Goal: Task Accomplishment & Management: Complete application form

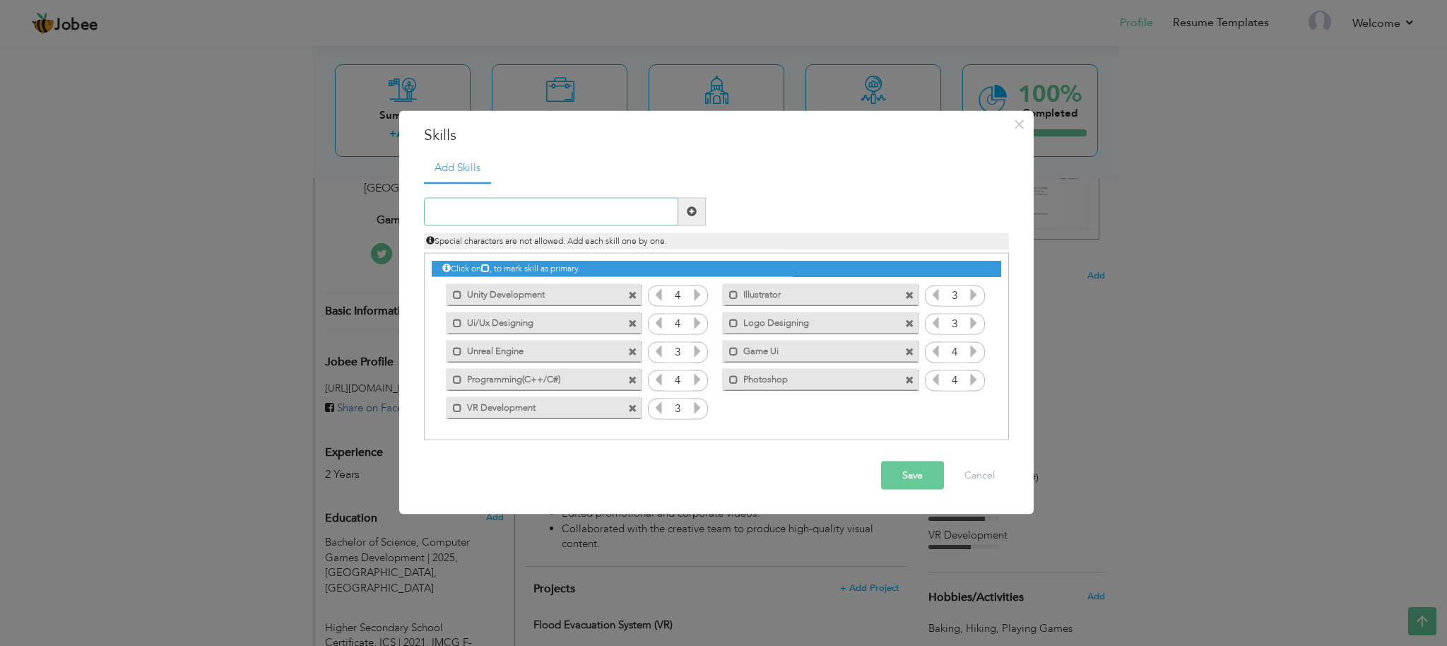
click at [515, 208] on input "text" at bounding box center [551, 211] width 254 height 28
paste input "GitHub"
type input "GitHub"
click at [690, 214] on span at bounding box center [692, 211] width 10 height 10
click at [975, 405] on icon at bounding box center [973, 407] width 13 height 13
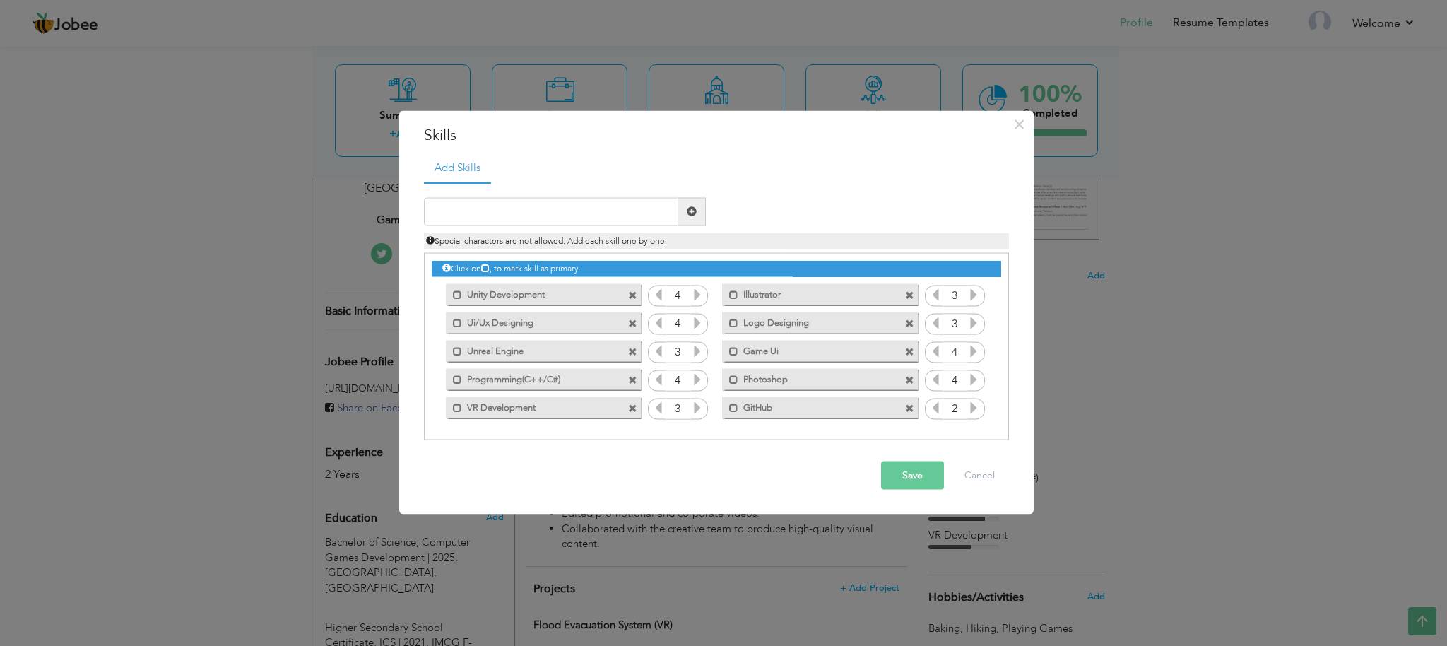
click at [975, 405] on icon at bounding box center [973, 407] width 13 height 13
click at [931, 408] on icon at bounding box center [935, 407] width 13 height 13
click at [978, 408] on icon at bounding box center [973, 407] width 13 height 13
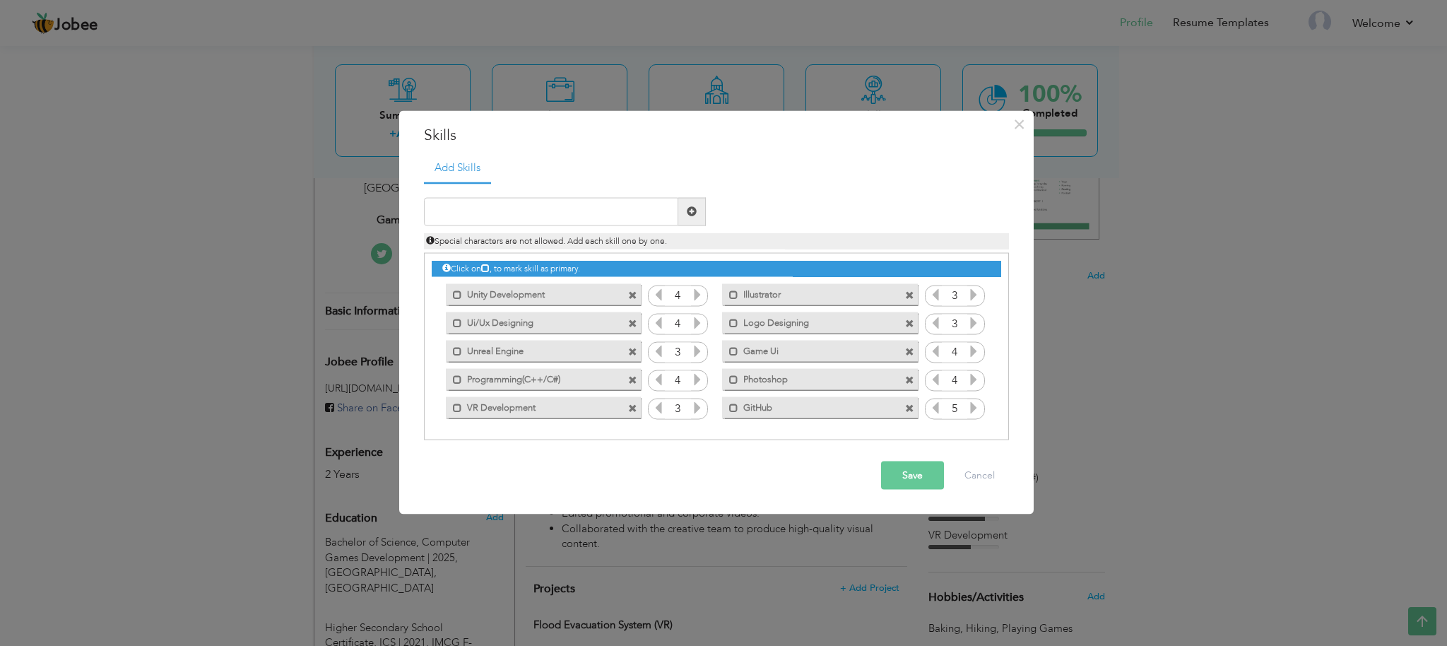
click at [700, 293] on icon at bounding box center [697, 294] width 13 height 13
click at [698, 322] on icon at bounding box center [697, 322] width 13 height 13
click at [695, 375] on icon at bounding box center [697, 378] width 13 height 13
click at [654, 329] on icon at bounding box center [658, 322] width 13 height 13
click at [613, 208] on input "text" at bounding box center [551, 211] width 254 height 28
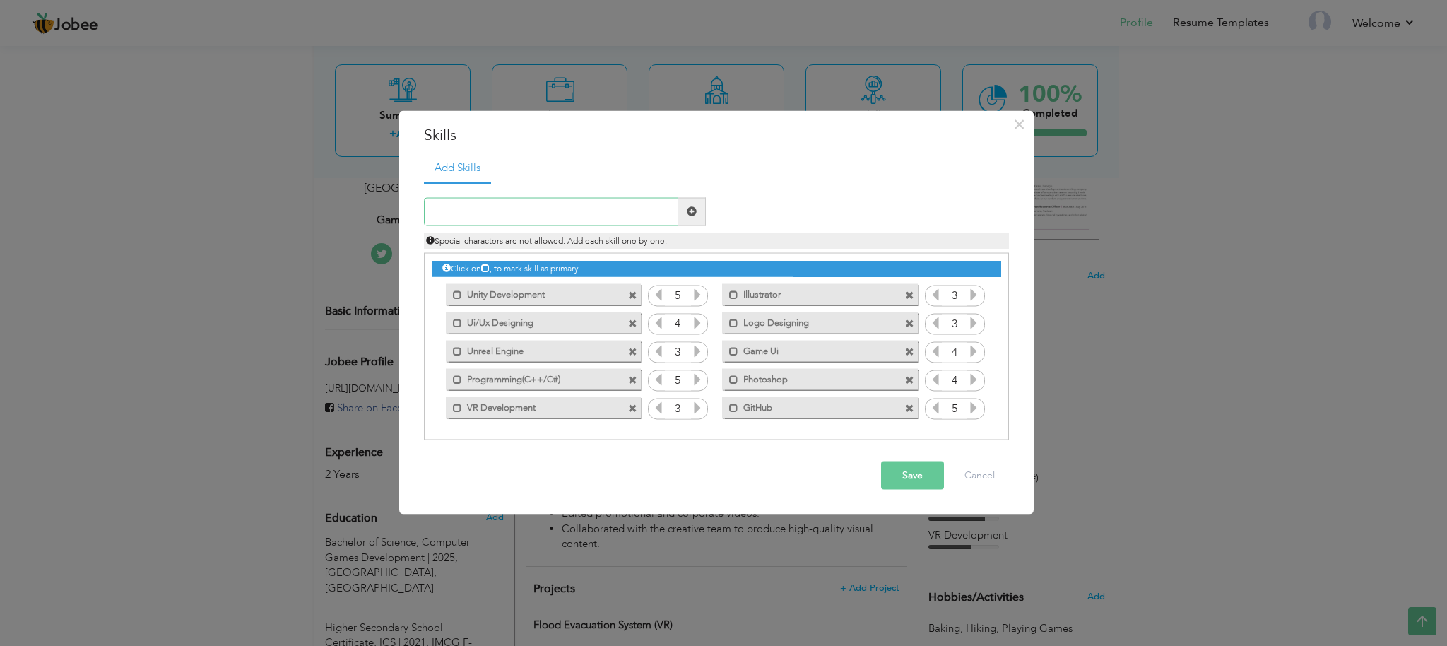
paste input "Game Mechanics Design"
type input "Game Mechanics Design"
click at [702, 219] on span at bounding box center [692, 211] width 28 height 28
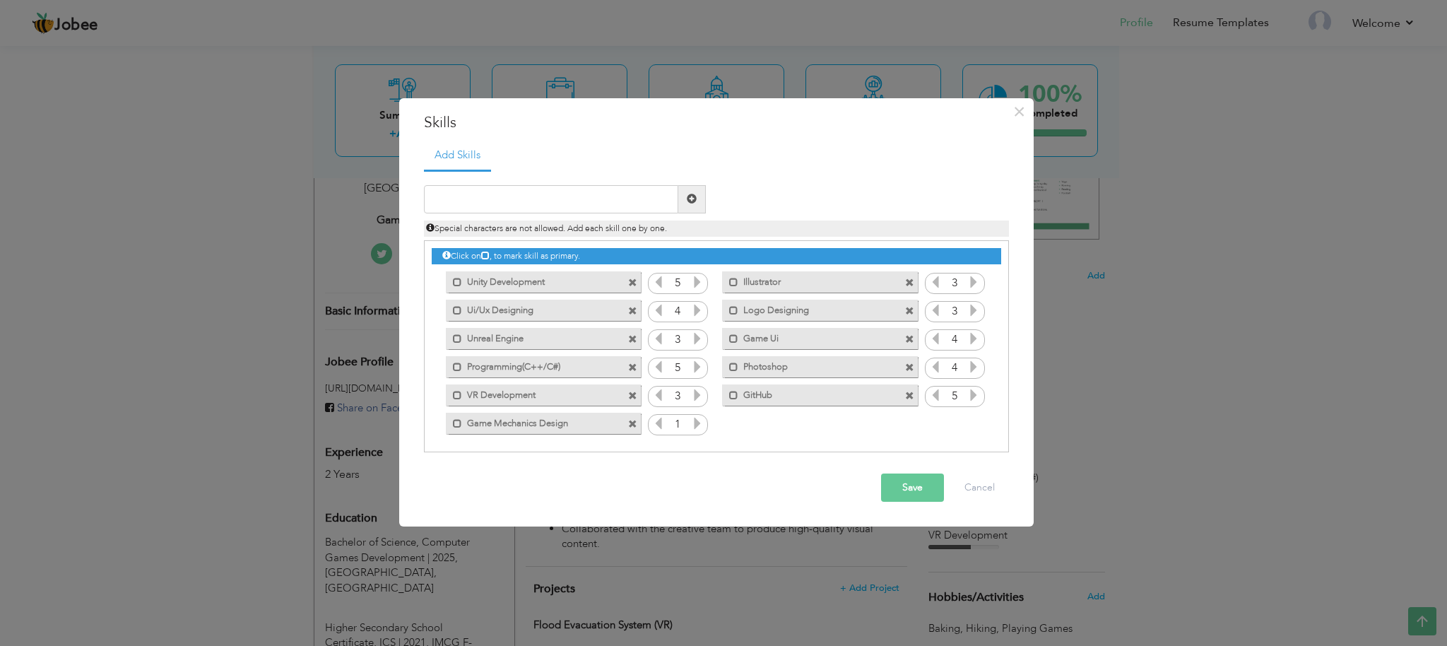
click at [691, 425] on icon at bounding box center [697, 423] width 13 height 13
click at [659, 420] on icon at bounding box center [658, 423] width 13 height 13
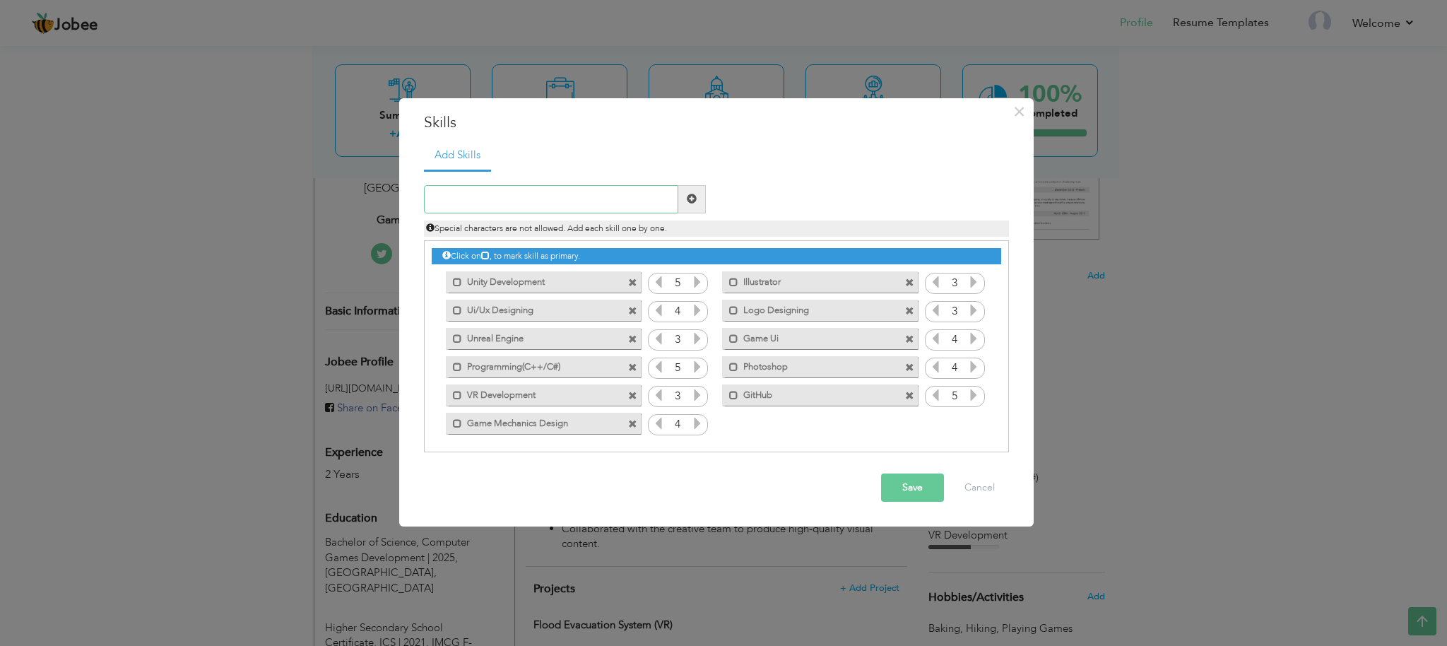
click at [490, 199] on input "text" at bounding box center [551, 199] width 254 height 28
paste input "Optimization"
type input "Optimization"
click at [687, 196] on span at bounding box center [692, 199] width 10 height 10
click at [969, 424] on icon at bounding box center [973, 423] width 13 height 13
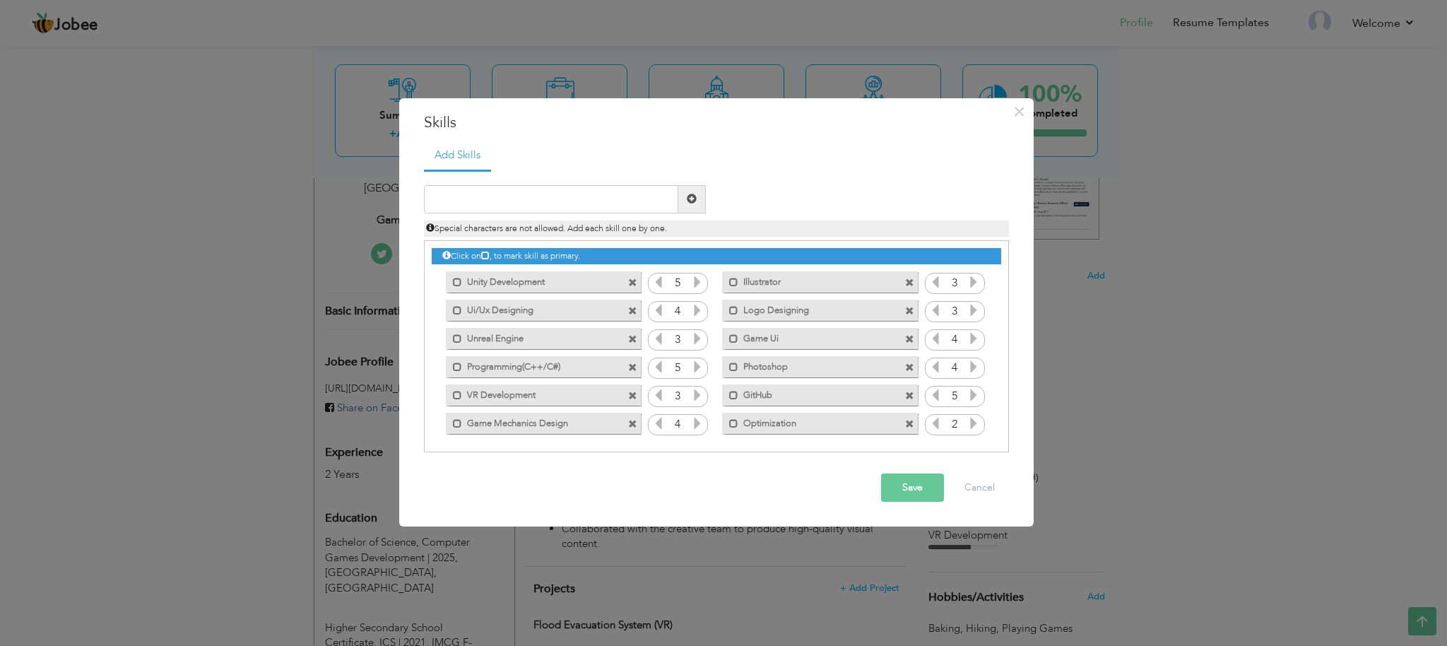
click at [969, 424] on icon at bounding box center [973, 423] width 13 height 13
click at [926, 480] on button "Save" at bounding box center [912, 487] width 63 height 28
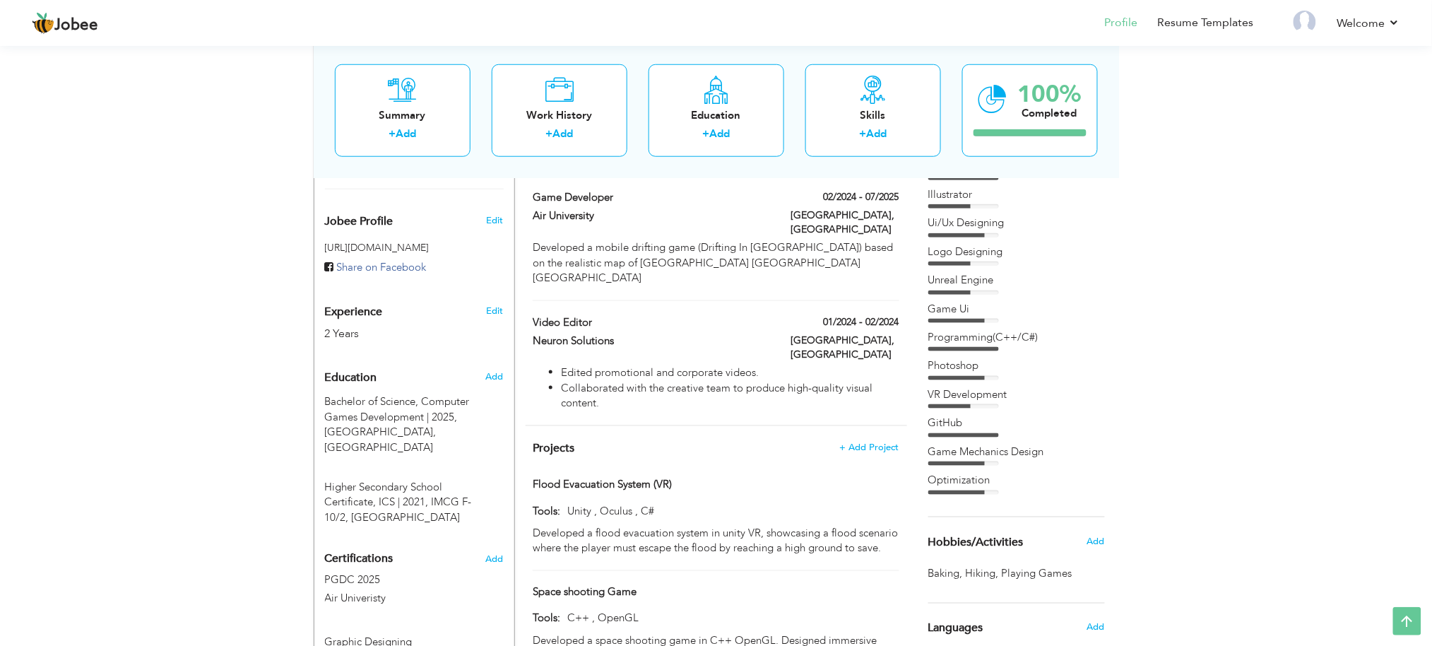
scroll to position [157, 0]
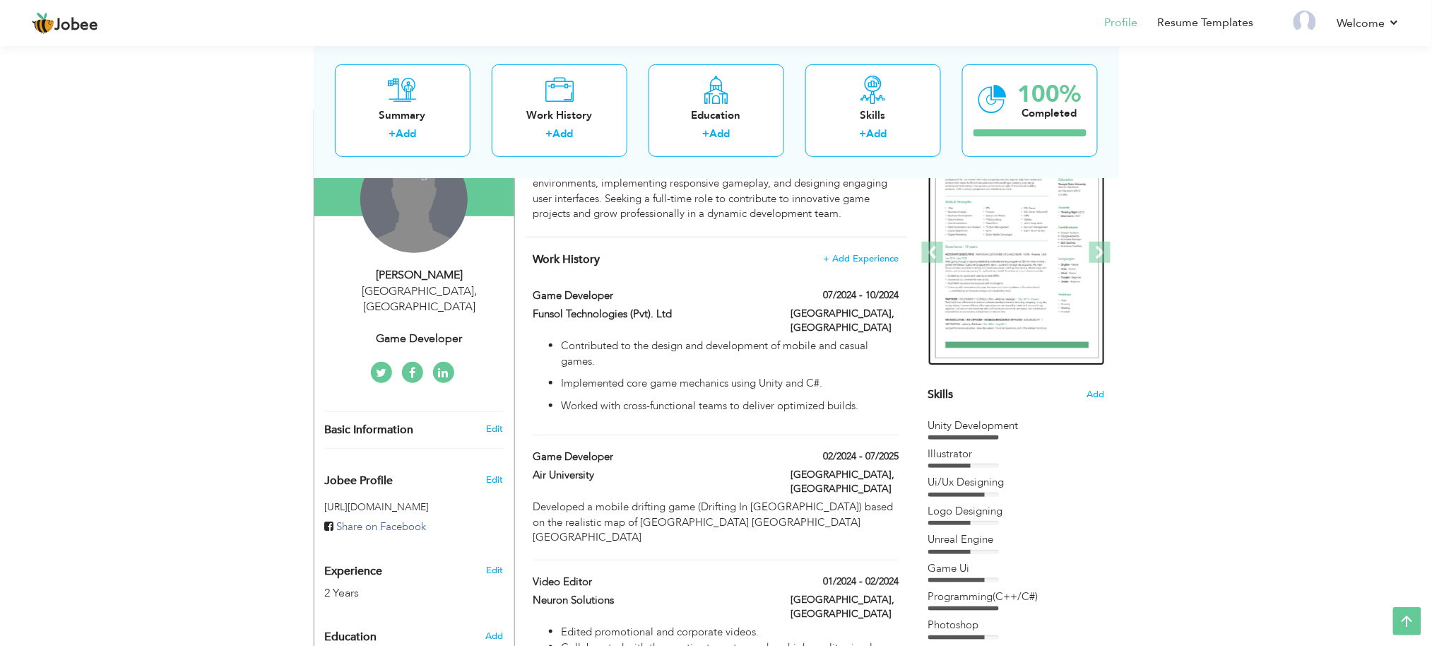
click at [1030, 264] on img at bounding box center [1018, 253] width 164 height 212
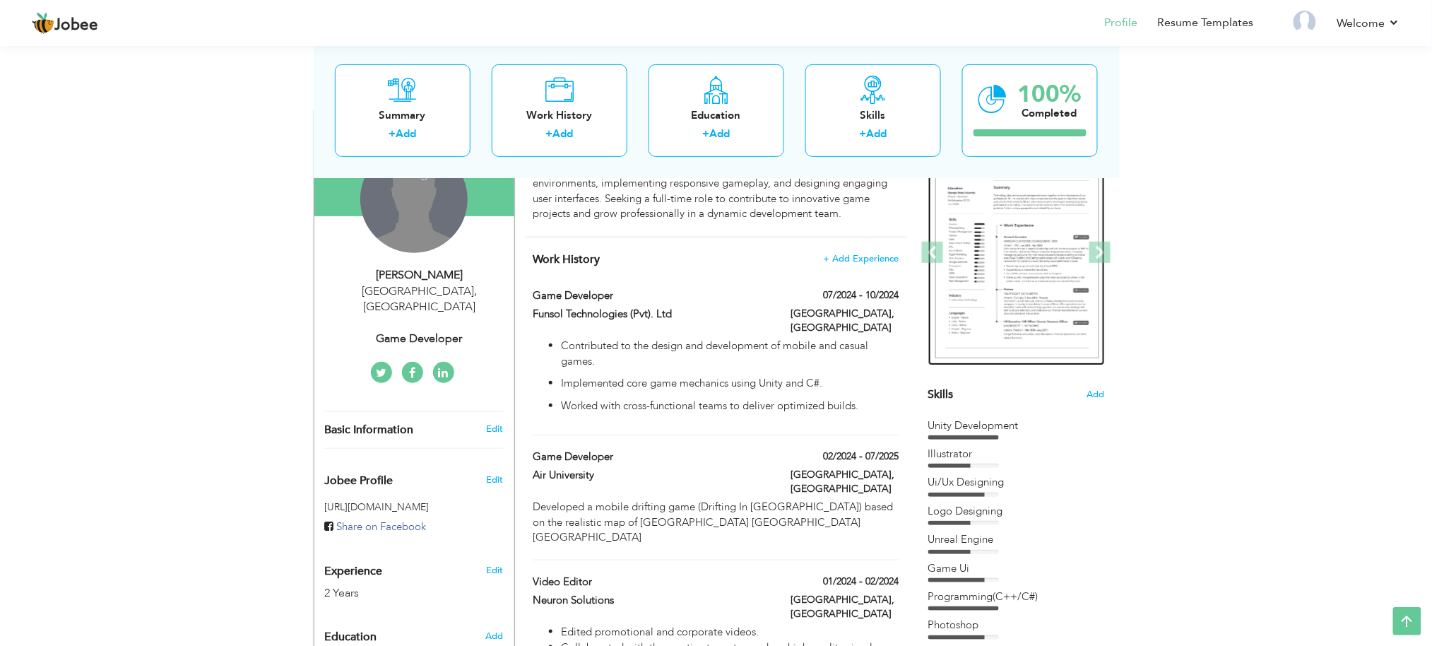
click at [1030, 264] on img at bounding box center [1018, 253] width 164 height 212
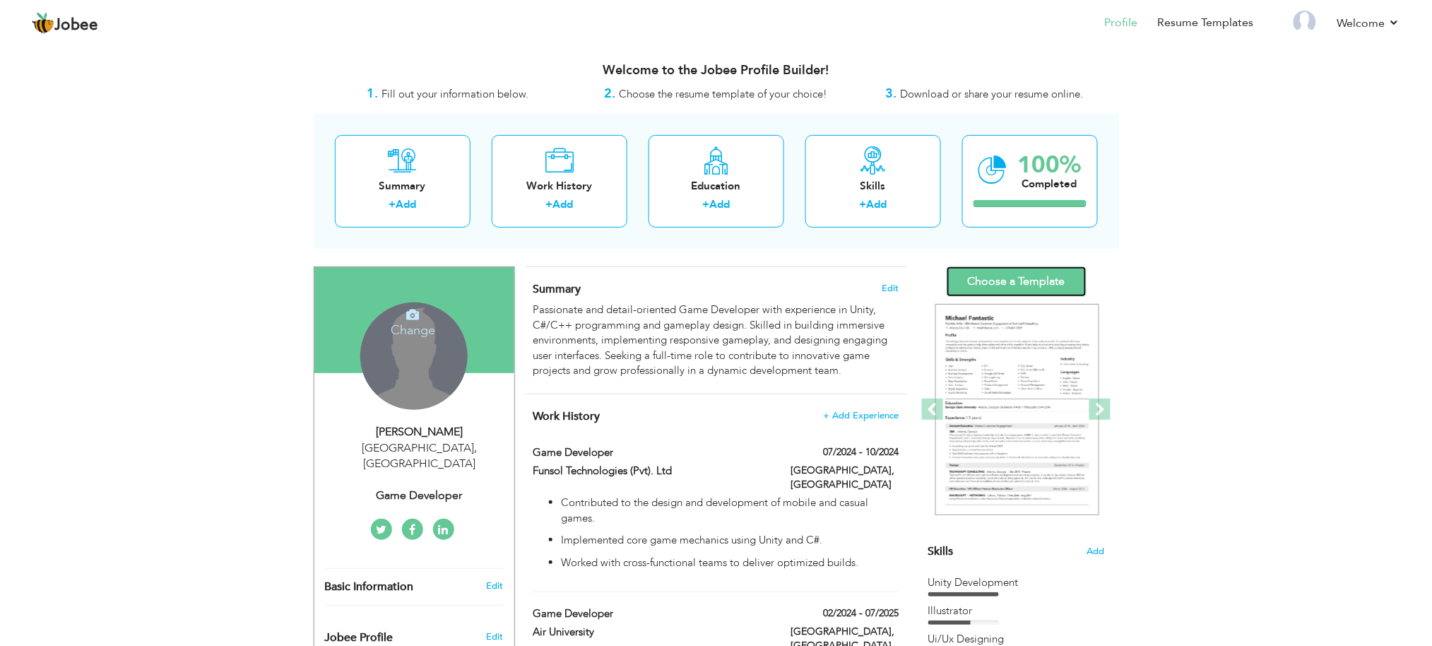
click at [1025, 281] on link "Choose a Template" at bounding box center [1017, 281] width 140 height 30
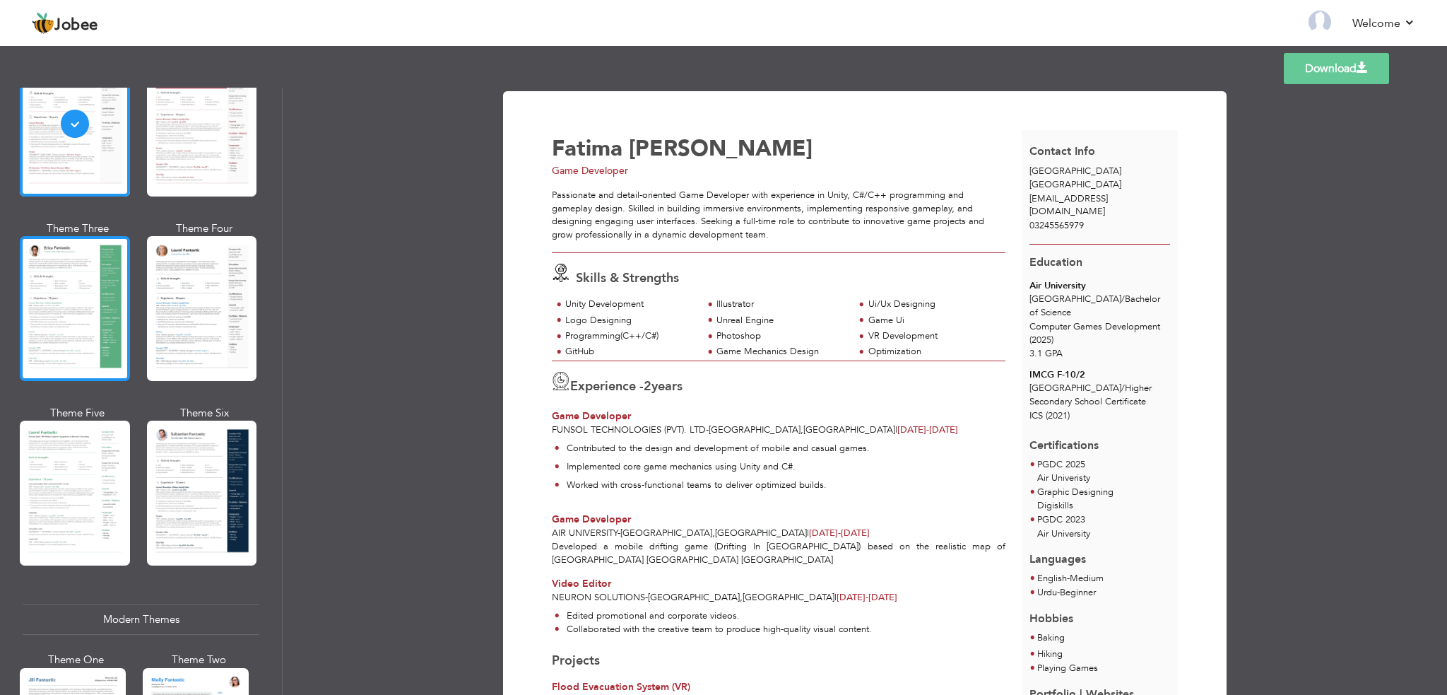
scroll to position [139, 0]
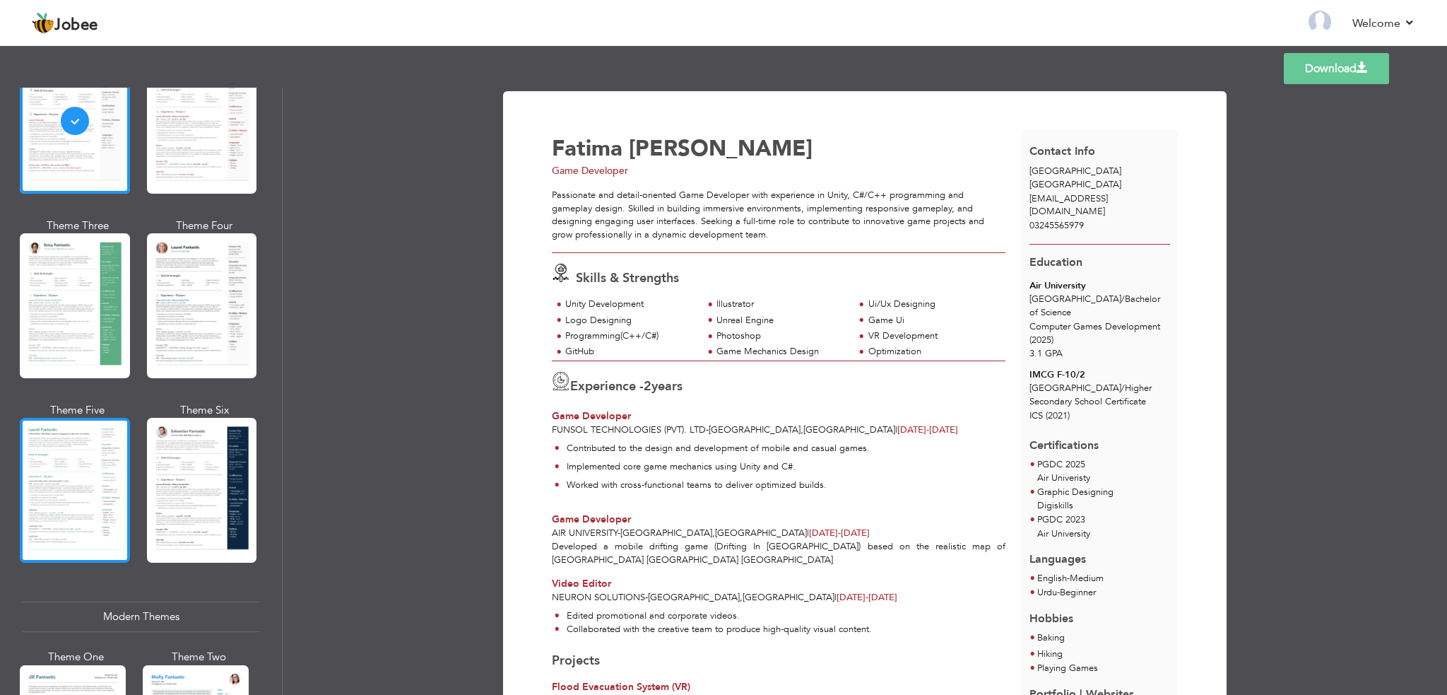
click at [92, 434] on div at bounding box center [75, 490] width 110 height 145
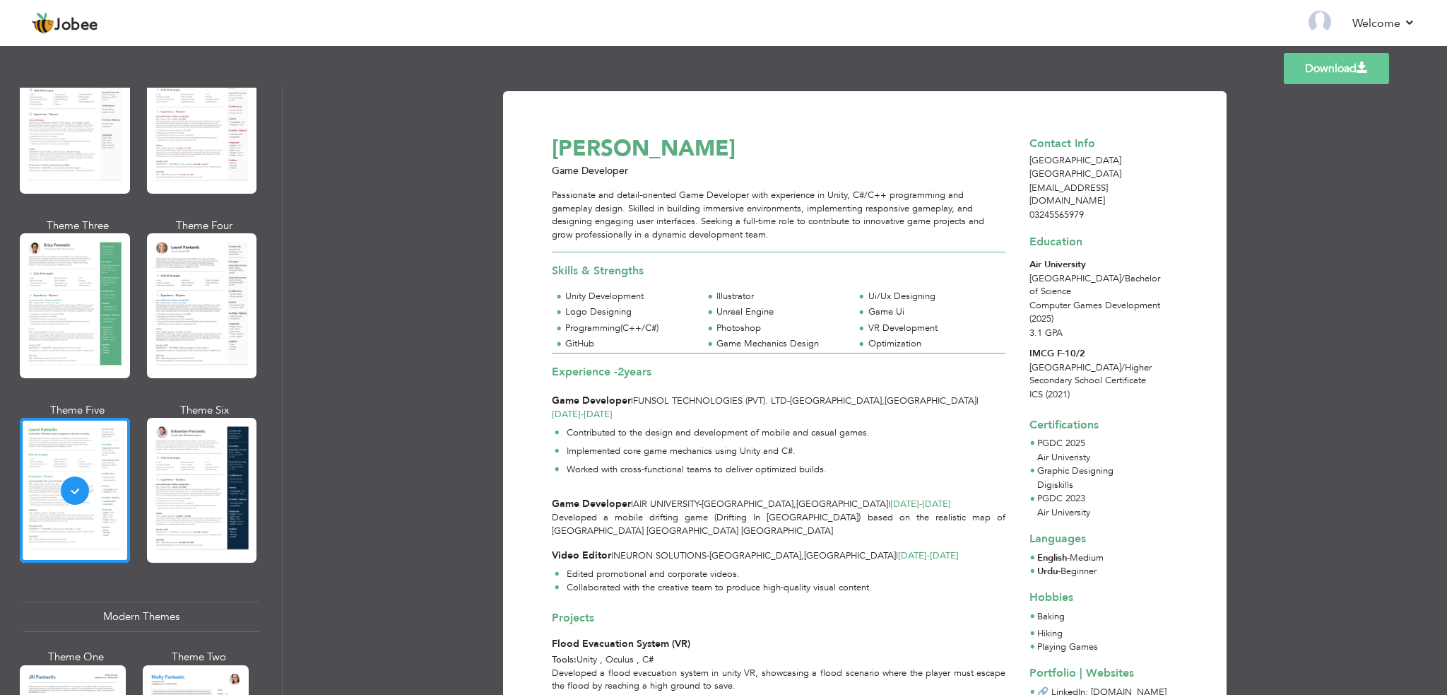
click at [153, 365] on div at bounding box center [202, 305] width 110 height 145
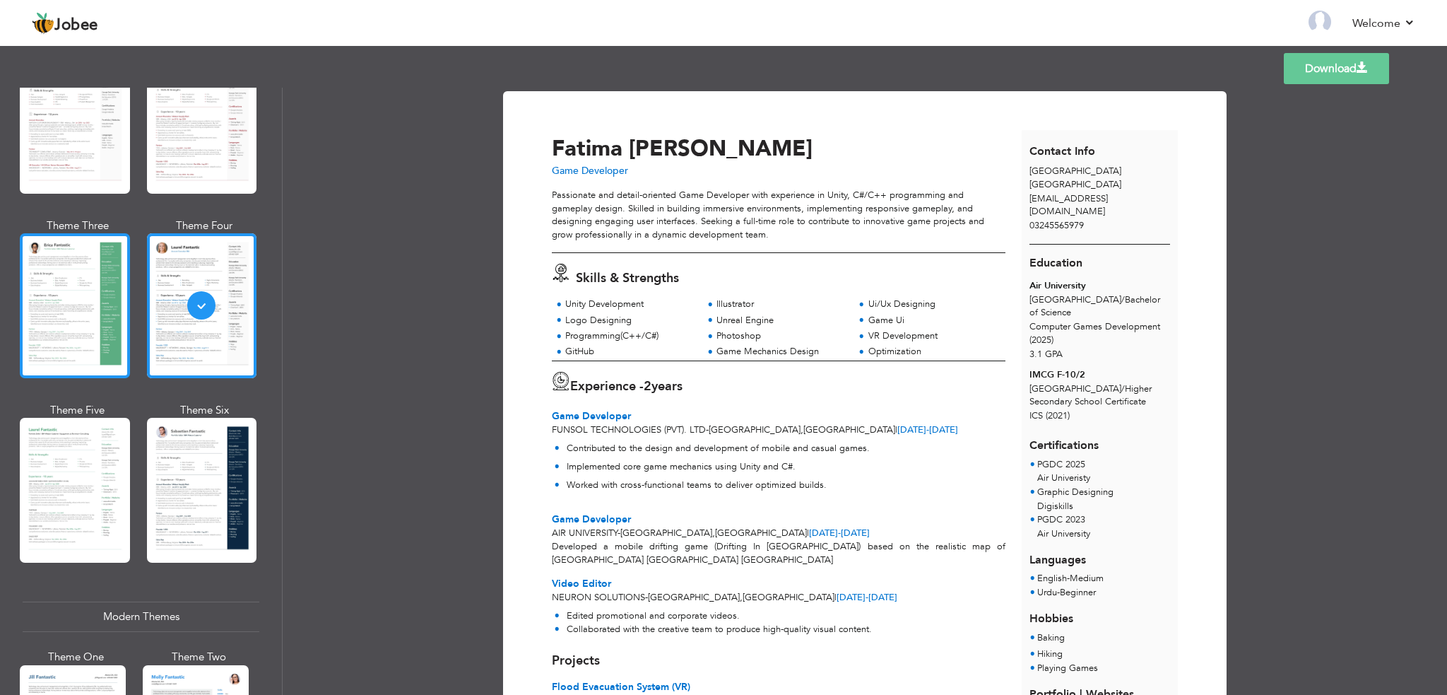
click at [28, 353] on div at bounding box center [75, 305] width 110 height 145
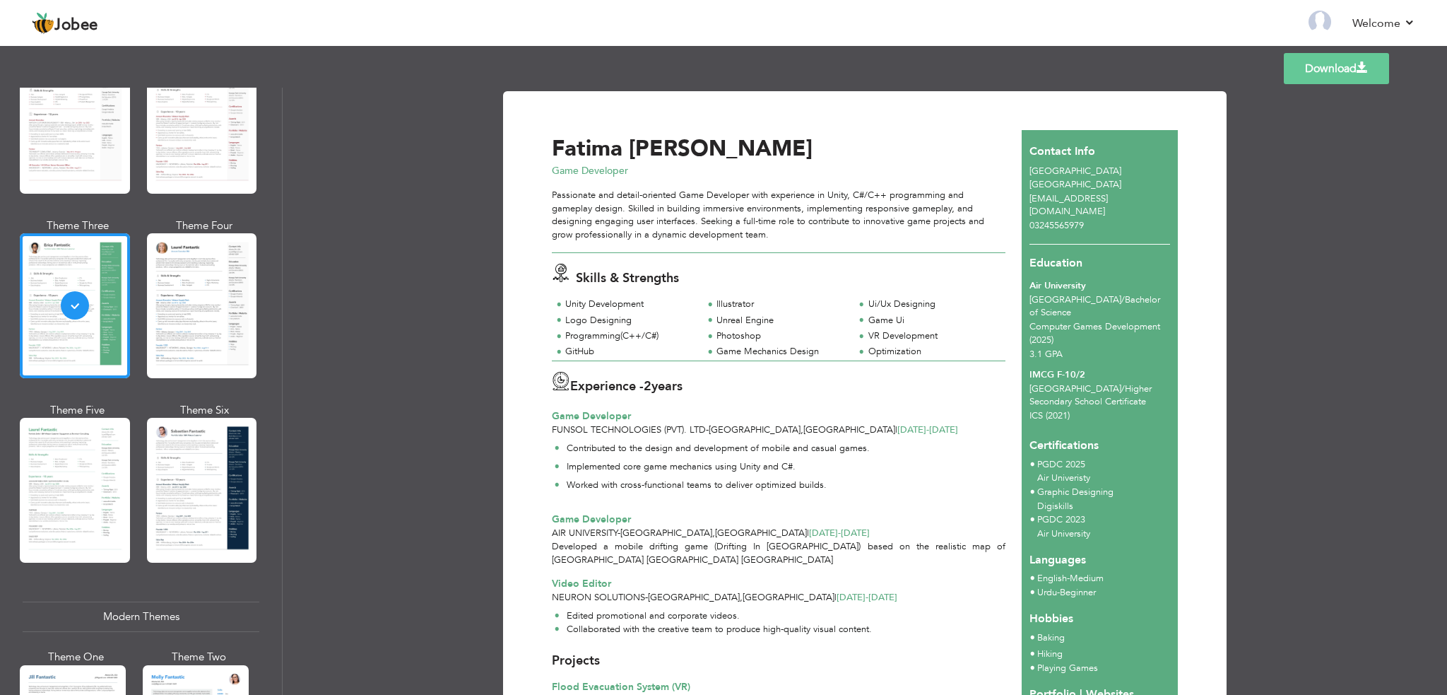
scroll to position [434, 0]
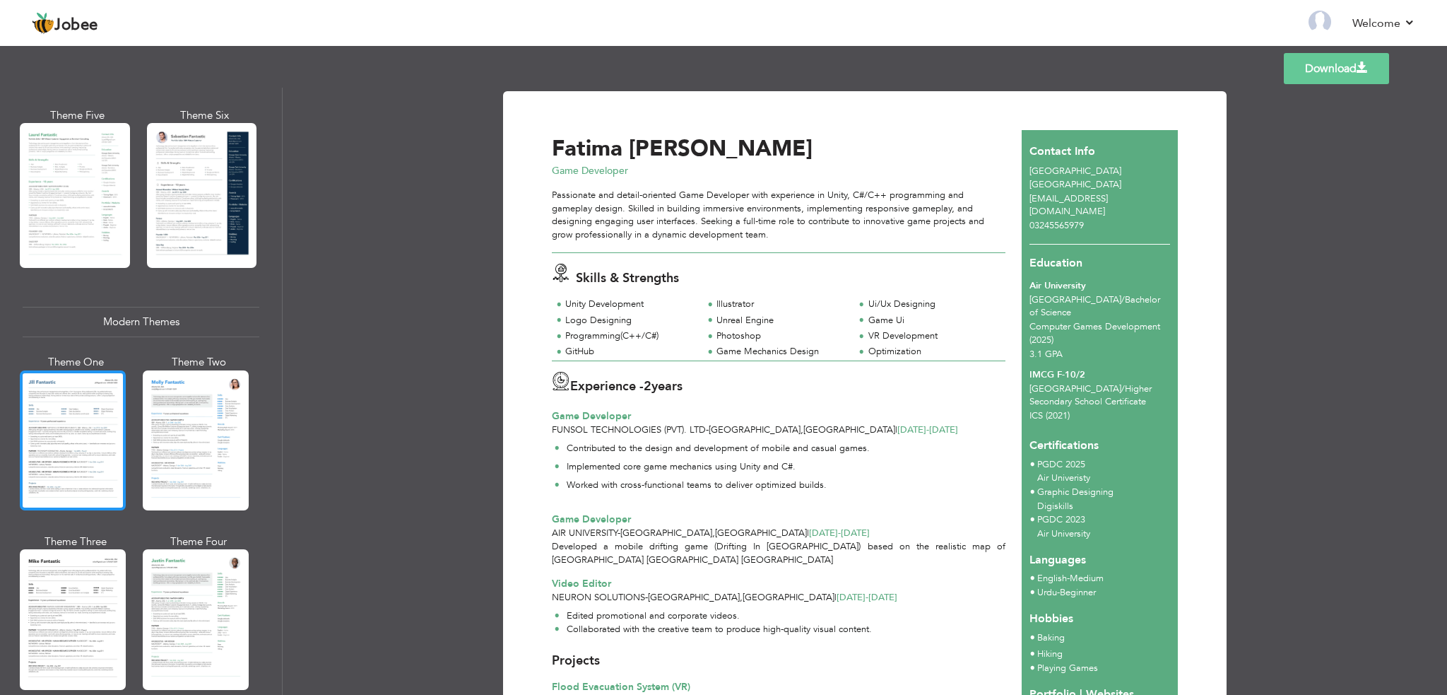
click at [87, 441] on div at bounding box center [73, 440] width 106 height 140
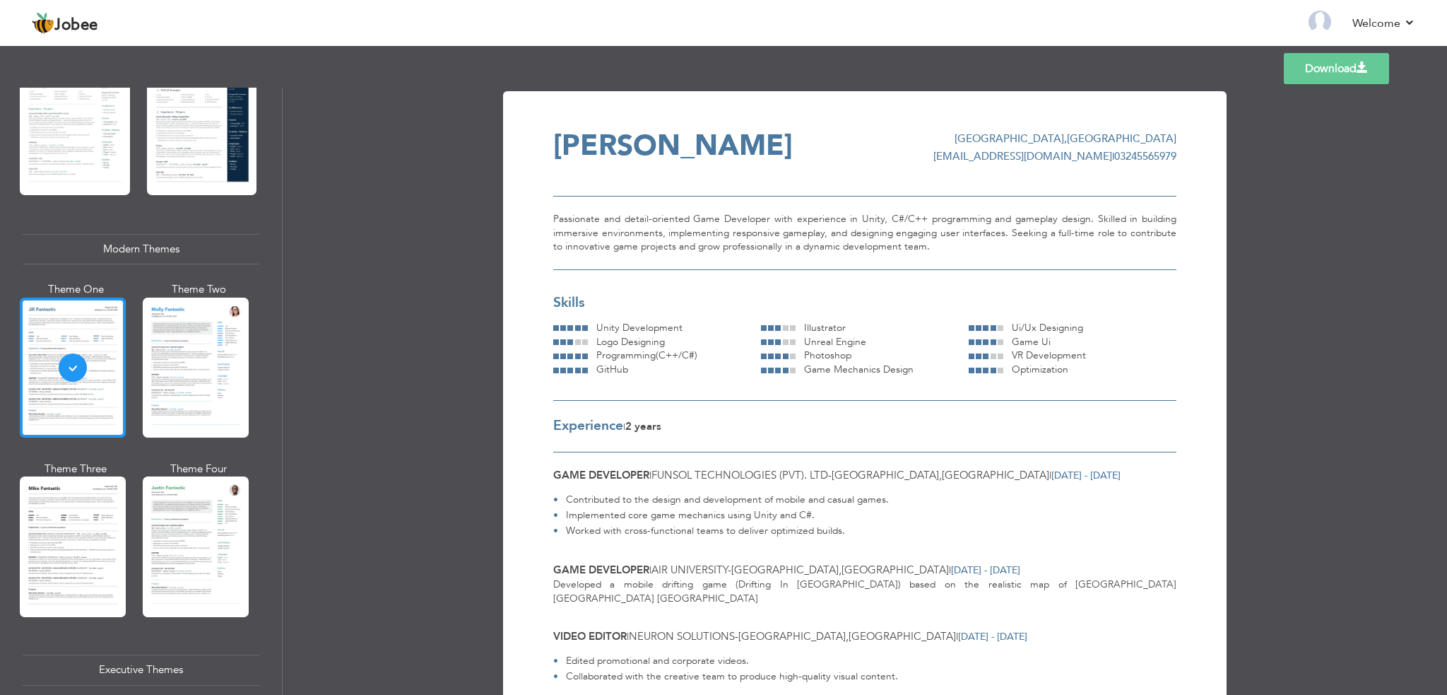
scroll to position [509, 0]
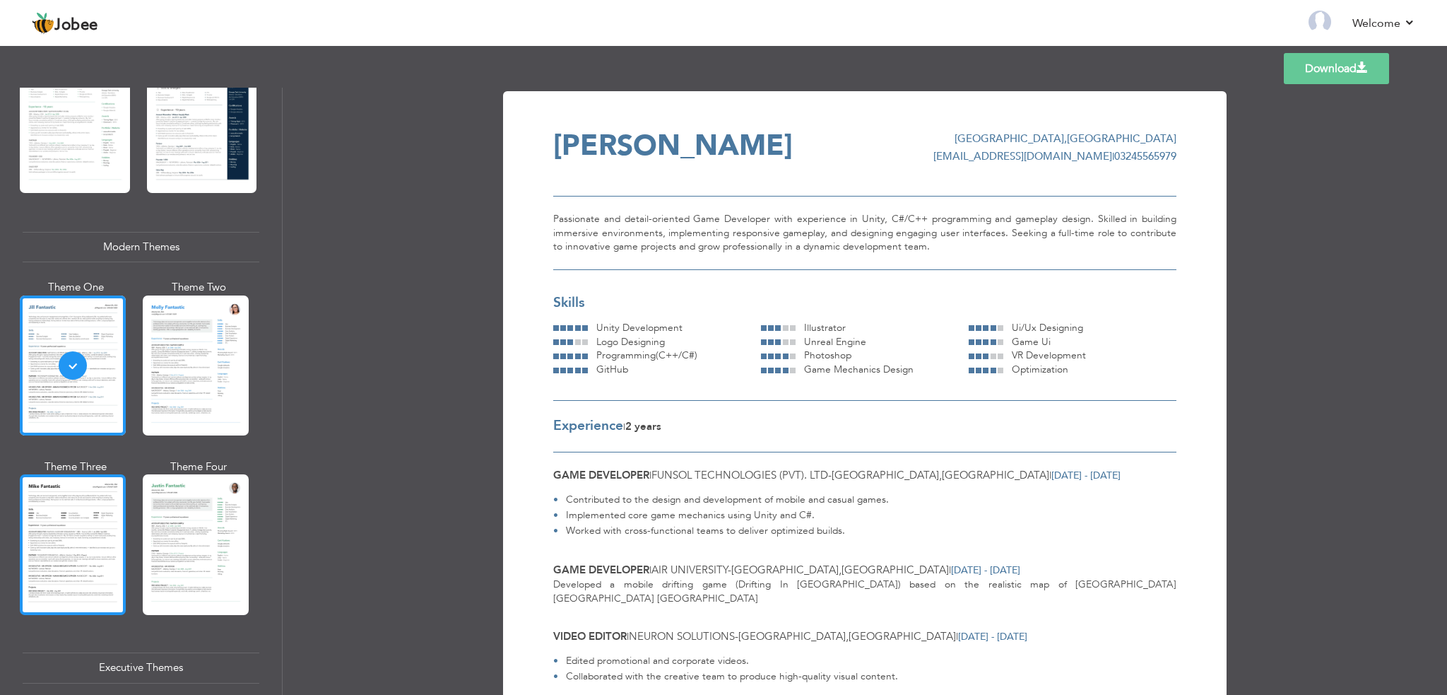
click at [85, 522] on div at bounding box center [73, 544] width 106 height 140
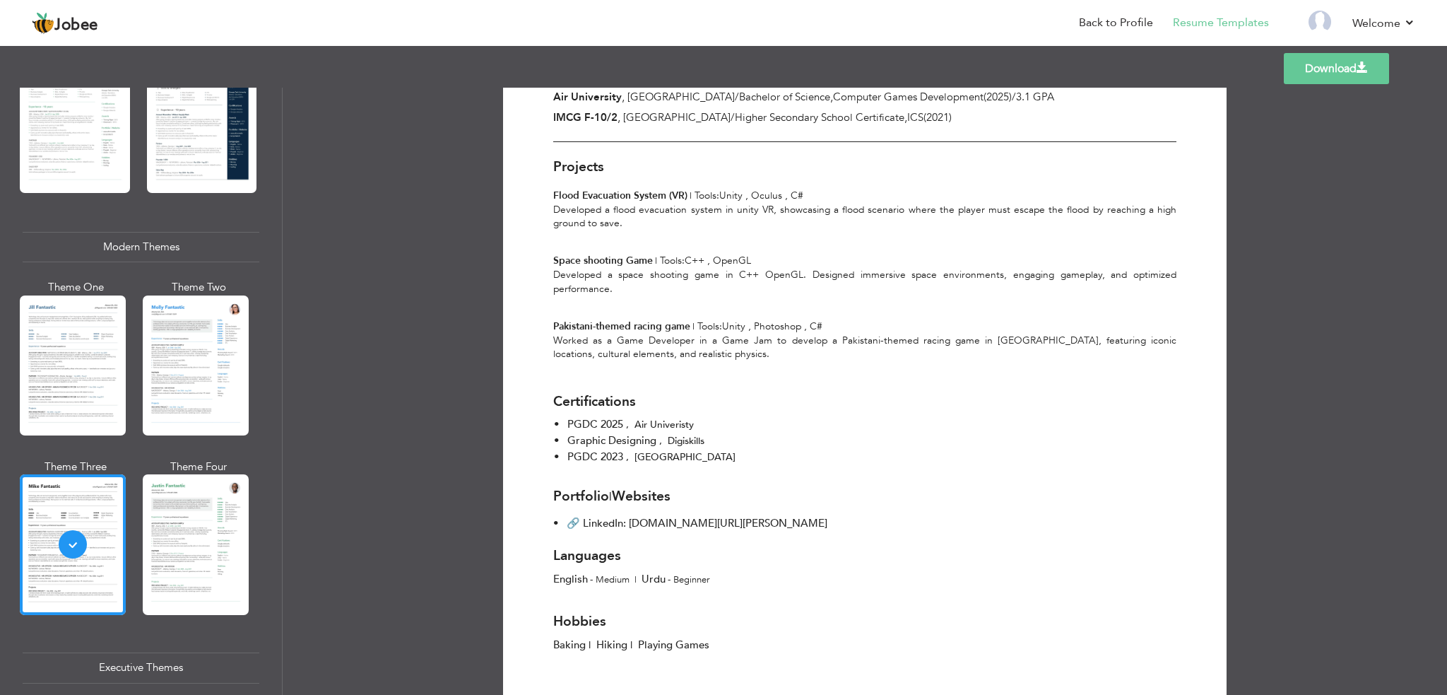
scroll to position [671, 0]
